Goal: Task Accomplishment & Management: Use online tool/utility

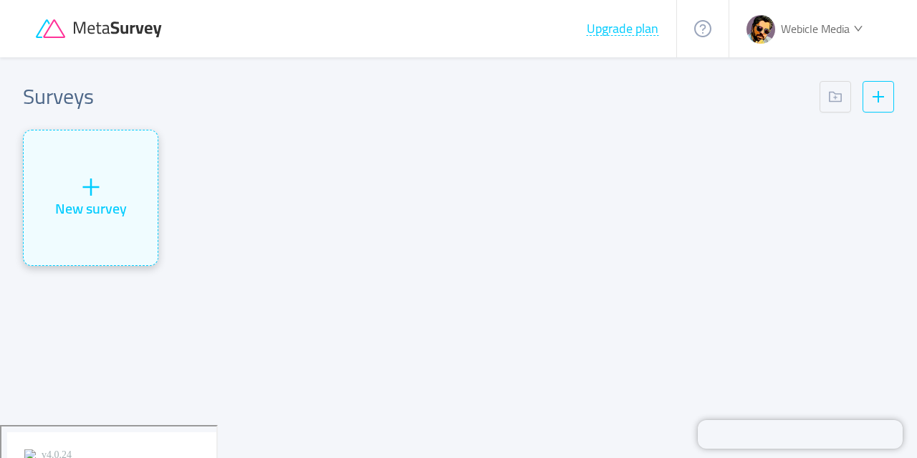
click at [110, 163] on div "New survey" at bounding box center [91, 197] width 134 height 135
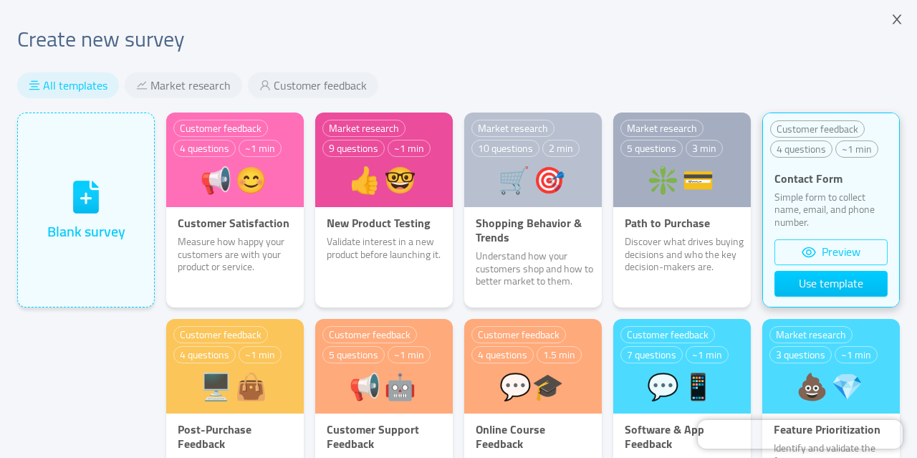
click at [833, 250] on button "Preview" at bounding box center [831, 252] width 113 height 26
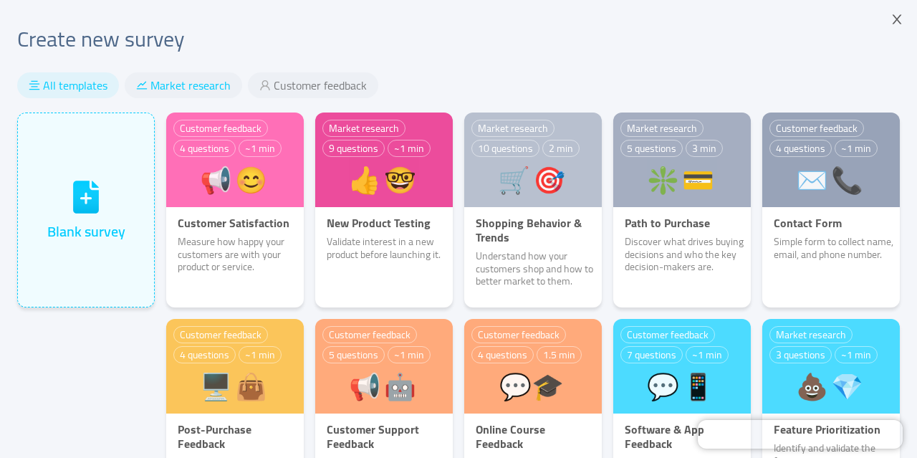
click at [171, 78] on span "Market research" at bounding box center [190, 85] width 80 height 14
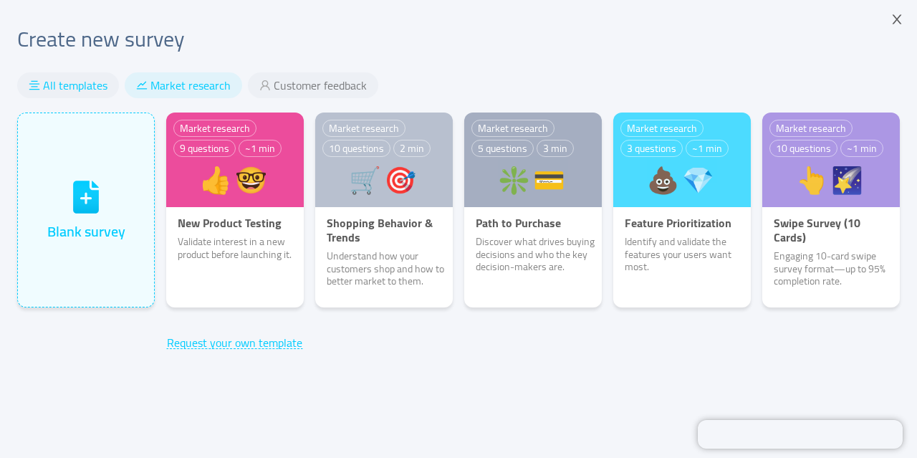
click at [64, 87] on span "All templates" at bounding box center [75, 85] width 64 height 14
